Goal: Ask a question: Seek information or help from site administrators or community

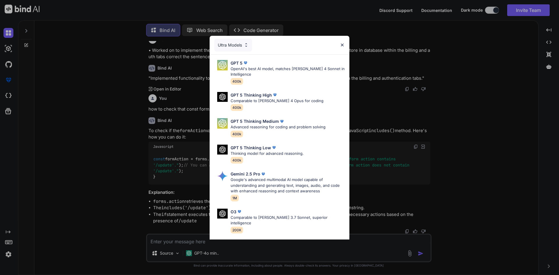
scroll to position [875, 0]
click at [342, 44] on img at bounding box center [342, 45] width 5 height 5
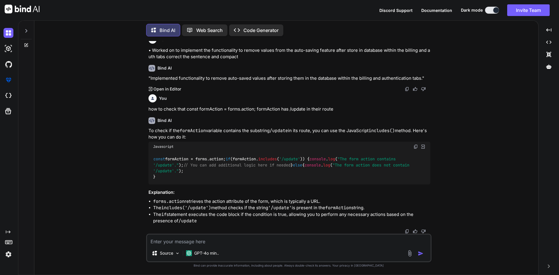
click at [186, 238] on textarea at bounding box center [289, 240] width 284 height 10
click at [25, 43] on icon at bounding box center [26, 45] width 5 height 5
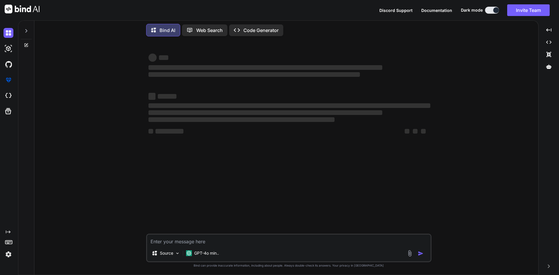
type textarea "x"
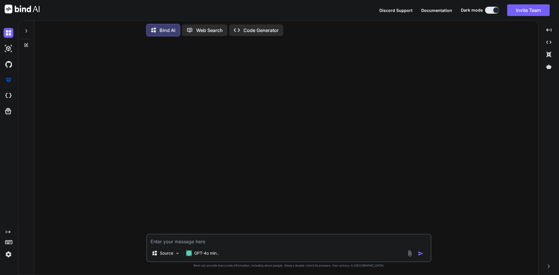
click at [164, 243] on textarea at bounding box center [289, 240] width 284 height 10
click at [165, 242] on textarea at bounding box center [289, 240] width 284 height 10
paste textarea "public function vobList($id) { try { $patient = Patient::findOrFail($id); $city…"
type textarea "public function vobList($id) { try { $patient = Patient::findOrFail($id); $city…"
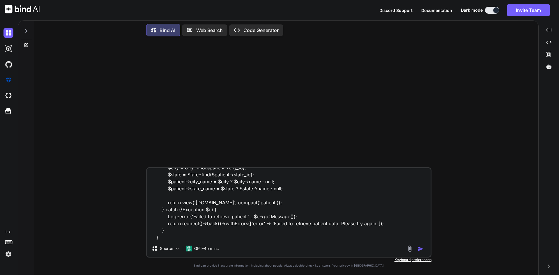
type textarea "x"
type textarea "public function vobList($id) { try { $patient = Patient::findOrFail($id); $city…"
type textarea "x"
click at [194, 237] on textarea "public function vobList($id) { try { $patient = Patient::findOrFail($id); $city…" at bounding box center [289, 204] width 284 height 72
paste textarea "In the vobList() method, we're querying City and State models separately. This …"
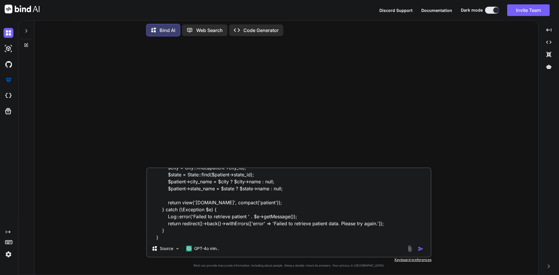
type textarea "public function vobList($id) { try { $patient = Patient::findOrFail($id); $city…"
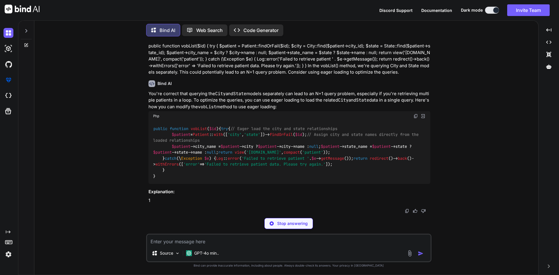
scroll to position [29, 0]
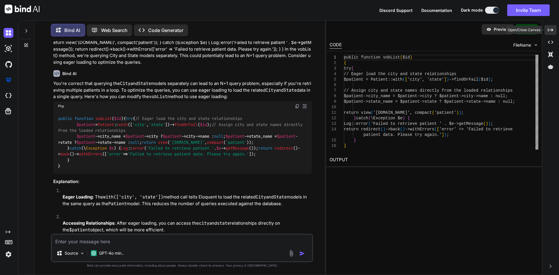
click at [551, 31] on icon "Created with Pixso." at bounding box center [550, 29] width 5 height 5
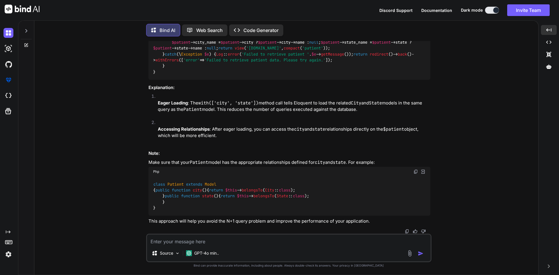
scroll to position [200, 0]
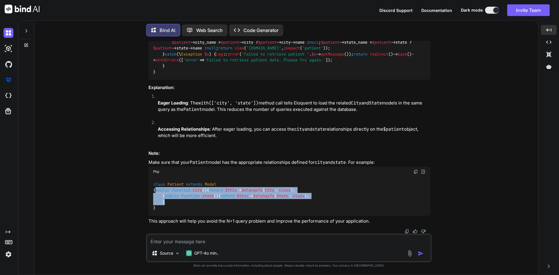
drag, startPoint x: 162, startPoint y: 154, endPoint x: 167, endPoint y: 202, distance: 47.5
click at [167, 202] on div "class Patient extends Model { public function city ( ) { return $this -> belong…" at bounding box center [290, 196] width 282 height 39
copy code "public function city ( ) { return $this -> belongsTo ( City :: class ); } publi…"
click at [315, 177] on div "class Patient extends Model { public function city ( ) { return $this -> belong…" at bounding box center [290, 196] width 282 height 39
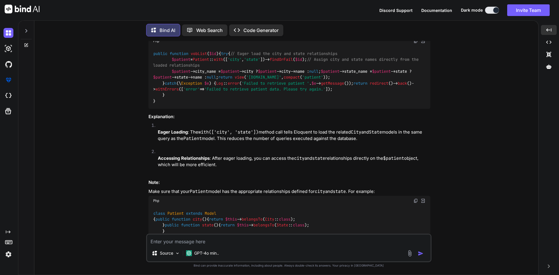
scroll to position [29, 0]
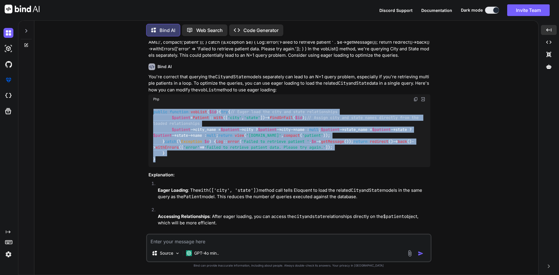
drag, startPoint x: 153, startPoint y: 112, endPoint x: 158, endPoint y: 201, distance: 88.9
click at [158, 167] on div "public function vobList ( $id ) { try { // Eager load the city and state relati…" at bounding box center [290, 135] width 282 height 63
copy code "public function vobList ( $id ) { try { // Eager load the city and state relati…"
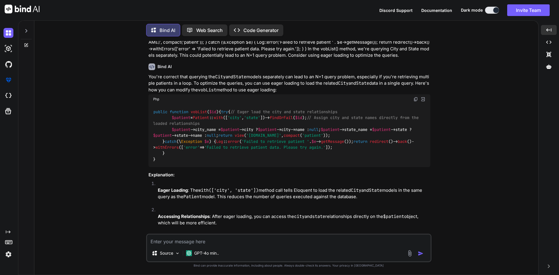
click at [261, 209] on div "You're correct that querying the City and State models separately can lead to a…" at bounding box center [290, 193] width 282 height 238
click at [165, 243] on textarea at bounding box center [289, 240] width 284 height 10
paste textarea "public function updateStatus(Request $request, Patient $patient) { if (!$patien…"
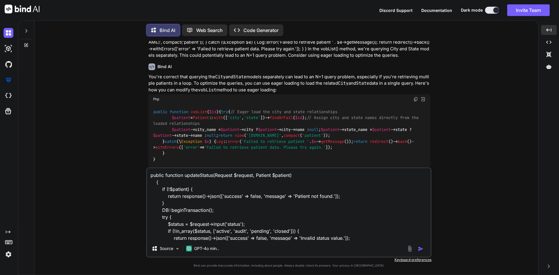
scroll to position [112, 0]
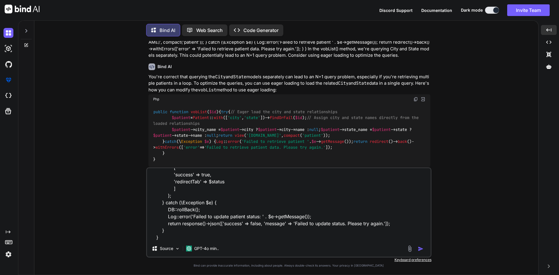
paste textarea "In the updateStatus() method, while we're validating the status input manually …"
type textarea "public function updateStatus(Request $request, Patient $patient) { if (!$patien…"
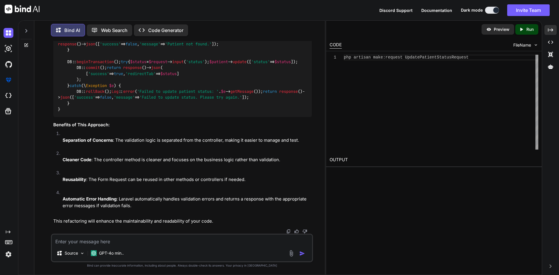
scroll to position [694, 0]
click at [547, 29] on div "Created with Pixso." at bounding box center [551, 30] width 12 height 10
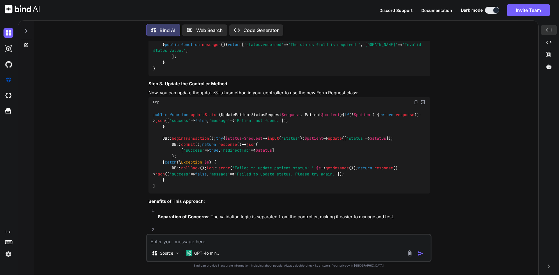
scroll to position [580, 0]
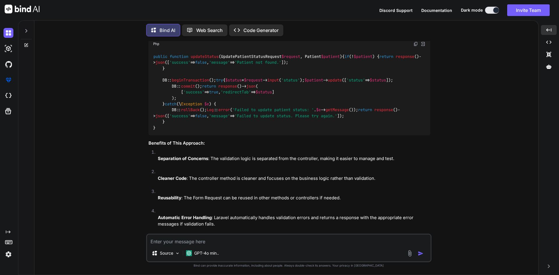
drag, startPoint x: 182, startPoint y: 122, endPoint x: 312, endPoint y: 122, distance: 129.9
copy code "'status' => 'required|in:active,audit,pending,closed' ,"
click at [206, 241] on textarea at bounding box center [289, 240] width 284 height 10
paste textarea "'status' => 'required|in:active,audit,pending,closed',"
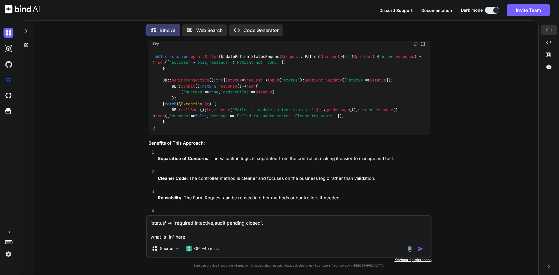
type textarea "'status' => 'required|in:active,audit,pending,closed', what is 'in' here"
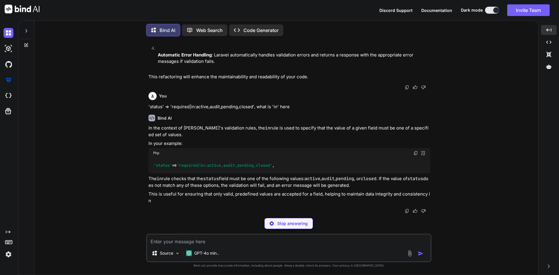
scroll to position [975, 0]
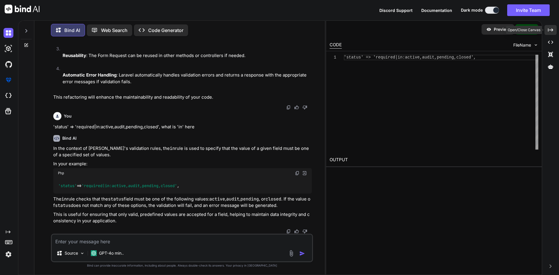
click at [552, 28] on icon "Created with Pixso." at bounding box center [550, 29] width 5 height 5
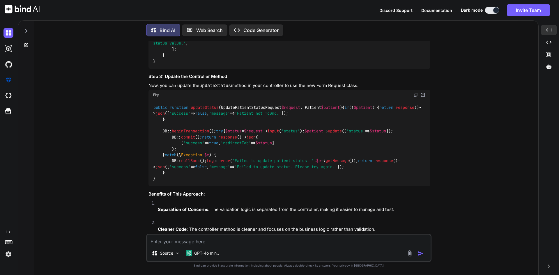
scroll to position [471, 0]
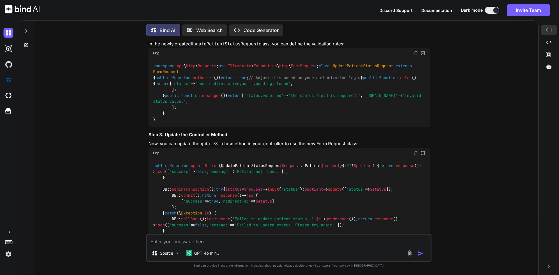
click at [416, 9] on img at bounding box center [415, 7] width 5 height 5
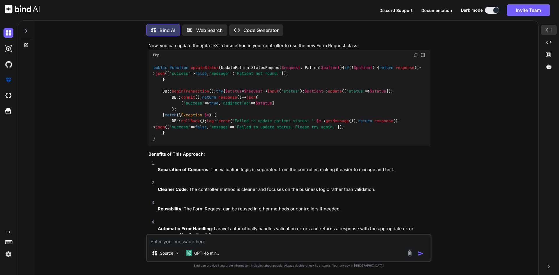
scroll to position [558, 0]
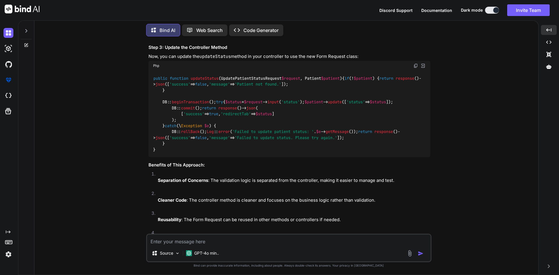
copy span "true"
click at [337, 40] on div "namespace App \ Http \ Requests ; use Illuminate \ Foundation \ Http \ FormRequ…" at bounding box center [290, 5] width 282 height 69
drag, startPoint x: 172, startPoint y: 138, endPoint x: 179, endPoint y: 153, distance: 16.4
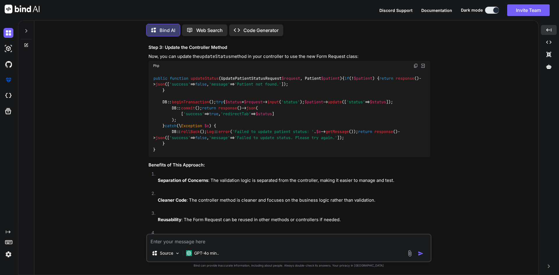
click at [179, 40] on div "namespace App \ Http \ Requests ; use Illuminate \ Foundation \ Http \ FormRequ…" at bounding box center [290, 5] width 282 height 69
copy code "return [ 'status' => 'required|in:active,audit,pending,closed' , ];"
click at [220, 40] on div "namespace App \ Http \ Requests ; use Illuminate \ Foundation \ Http \ FormRequ…" at bounding box center [290, 5] width 282 height 69
drag, startPoint x: 163, startPoint y: 168, endPoint x: 169, endPoint y: 202, distance: 34.7
click at [169, 40] on div "namespace App \ Http \ Requests ; use Illuminate \ Foundation \ Http \ FormRequ…" at bounding box center [290, 5] width 282 height 69
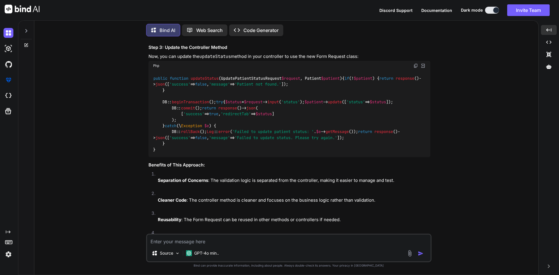
copy code "public function messages ( ) { return [ 'status.required' => 'The status field …"
click at [202, 40] on div "namespace App \ Http \ Requests ; use Illuminate \ Foundation \ Http \ FormRequ…" at bounding box center [290, 5] width 282 height 69
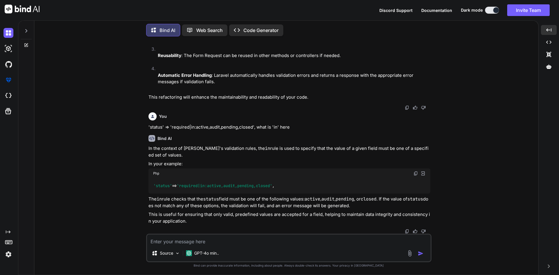
scroll to position [733, 0]
